Goal: Navigation & Orientation: Find specific page/section

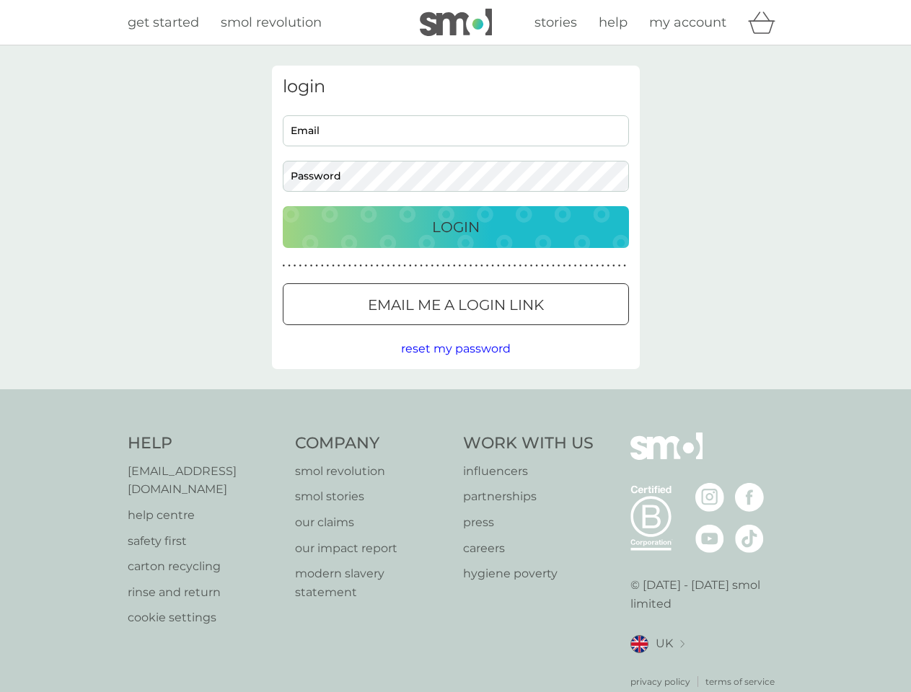
click at [766, 22] on icon "basket" at bounding box center [761, 23] width 27 height 22
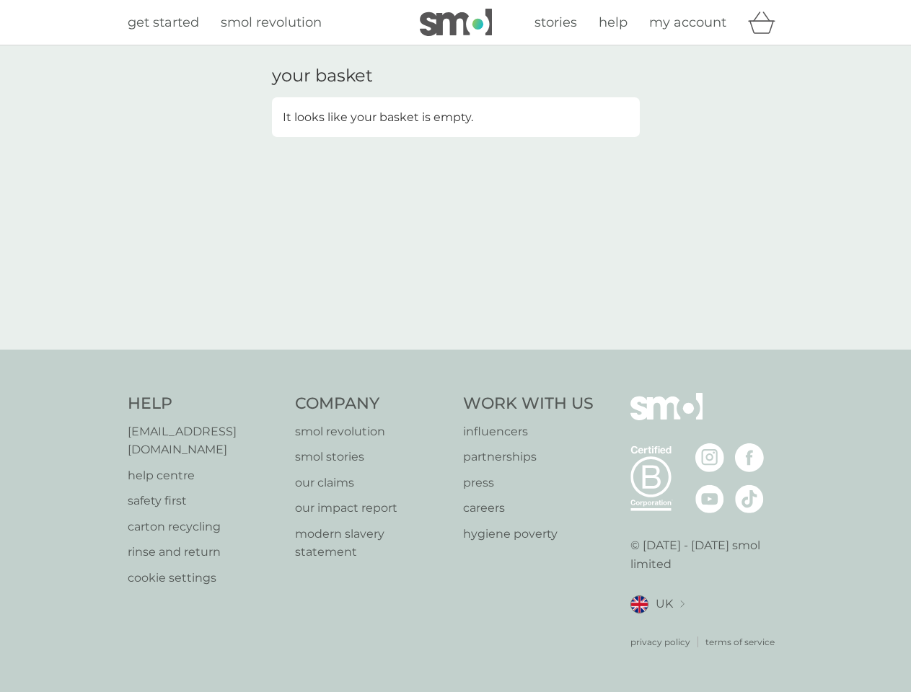
click at [455, 349] on div "your basket It looks like your basket is empty." at bounding box center [455, 197] width 911 height 304
click at [657, 626] on div "privacy policy terms of service" at bounding box center [707, 631] width 154 height 35
